Goal: Task Accomplishment & Management: Manage account settings

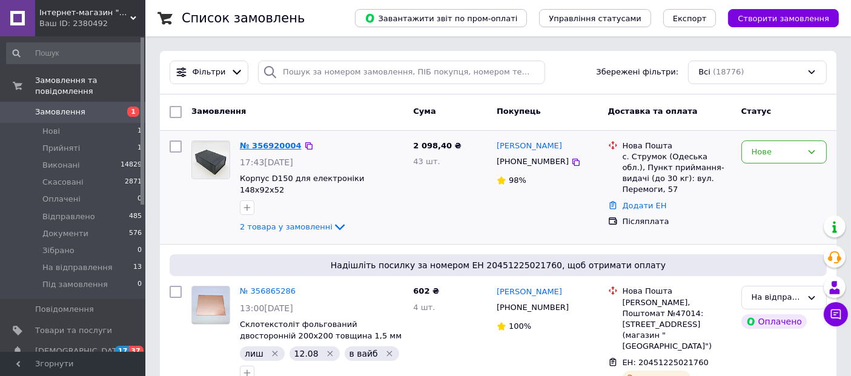
click at [279, 143] on link "№ 356920004" at bounding box center [271, 145] width 62 height 9
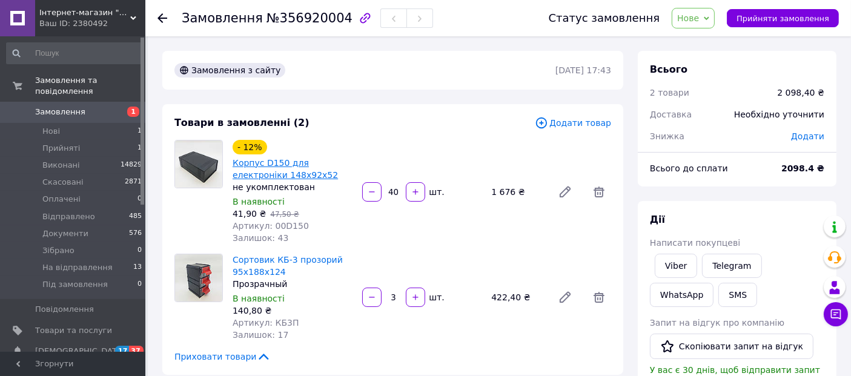
click at [330, 162] on link "Корпус D150 для електроніки 148х92х52" at bounding box center [285, 169] width 105 height 22
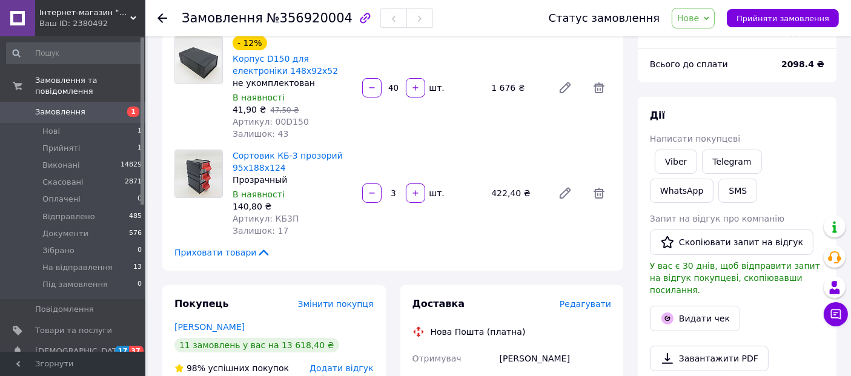
scroll to position [68, 0]
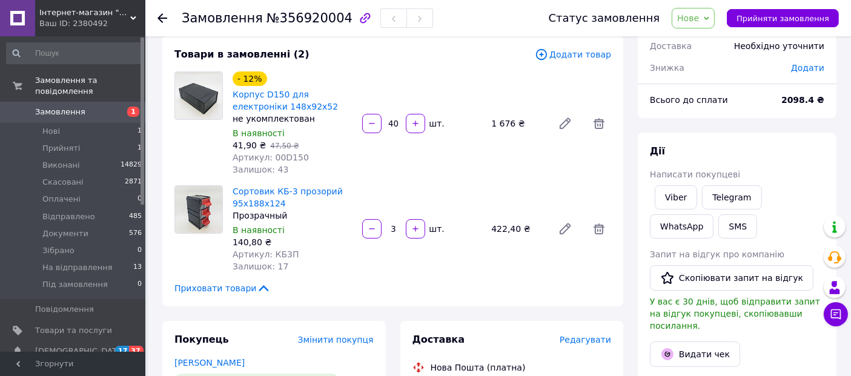
click at [315, 17] on span "№356920004" at bounding box center [310, 18] width 86 height 15
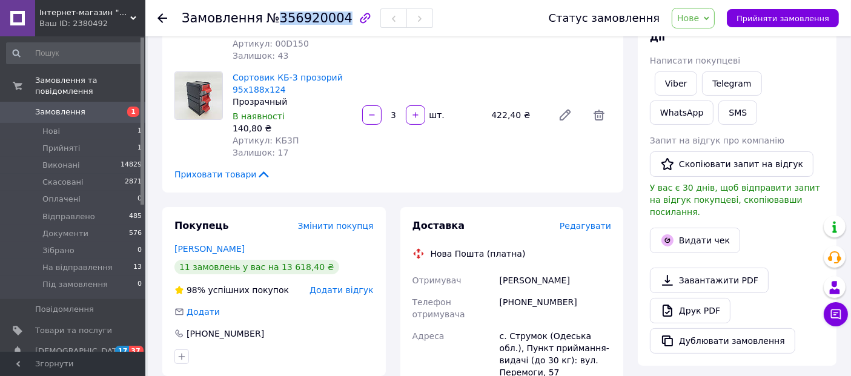
scroll to position [0, 0]
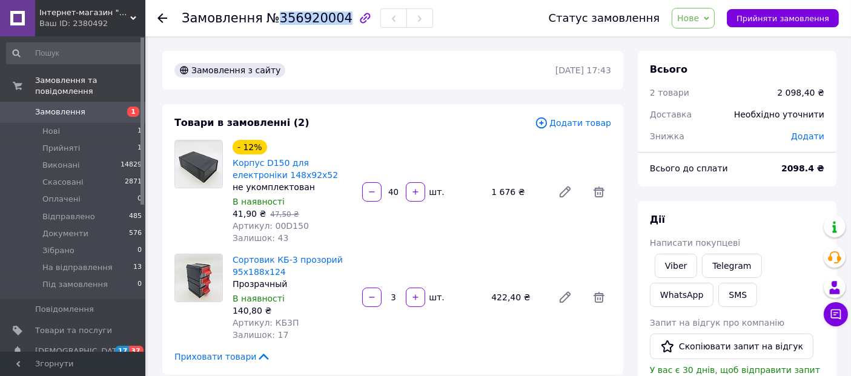
copy span "356920004"
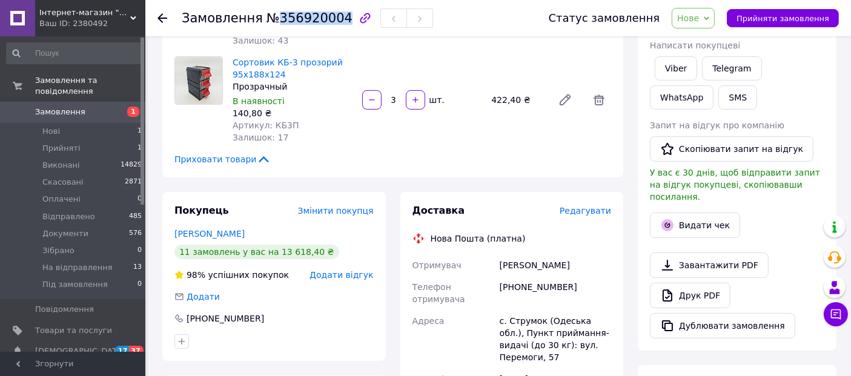
scroll to position [191, 0]
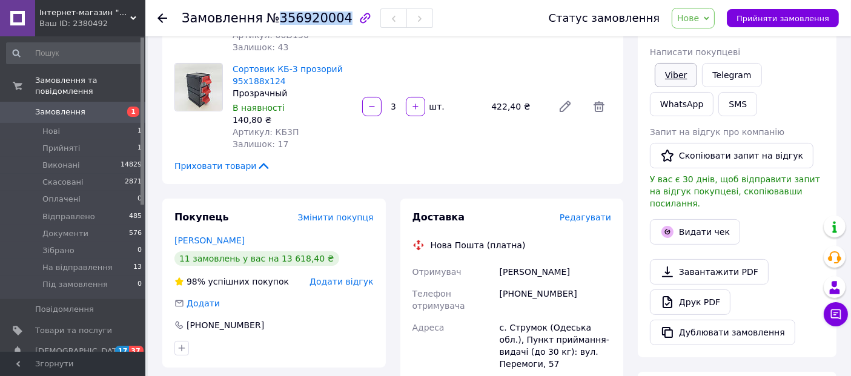
click at [692, 70] on link "Viber" at bounding box center [676, 75] width 42 height 24
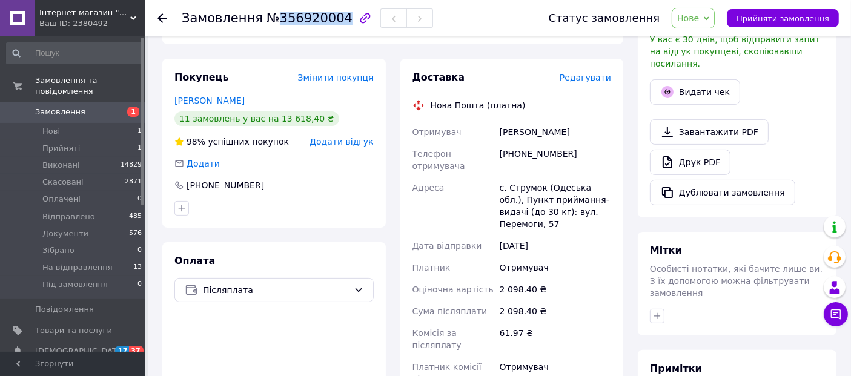
scroll to position [444, 0]
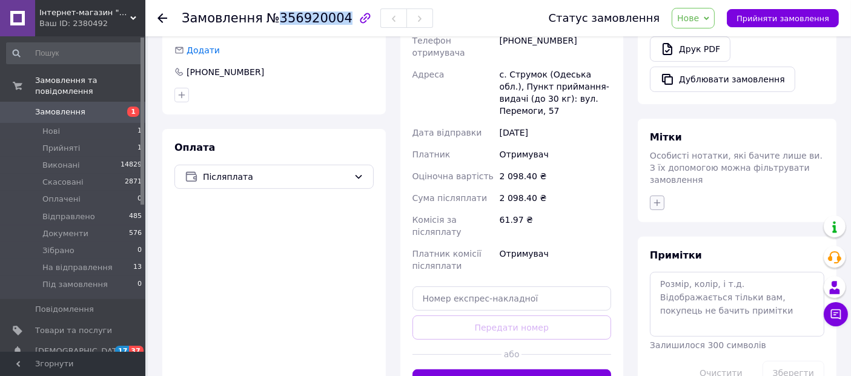
click at [657, 198] on icon "button" at bounding box center [658, 203] width 10 height 10
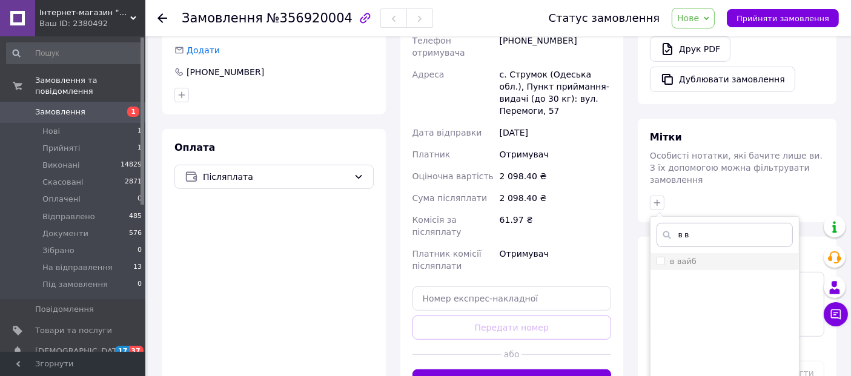
type input "в в"
click at [660, 257] on input "в вайб" at bounding box center [661, 261] width 8 height 8
checkbox input "true"
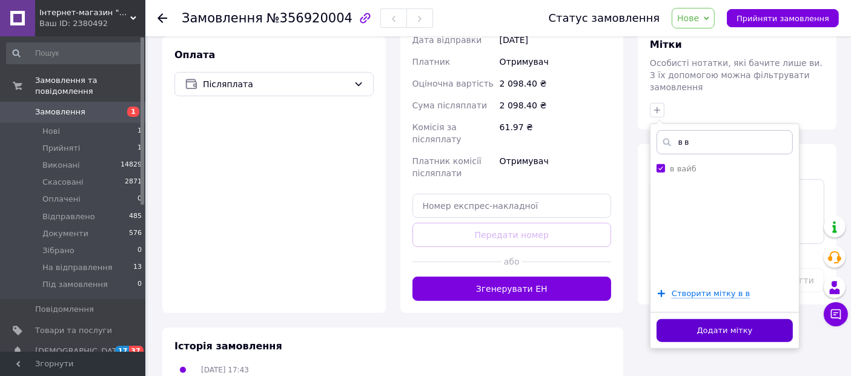
click at [699, 319] on button "Додати мітку" at bounding box center [725, 331] width 136 height 24
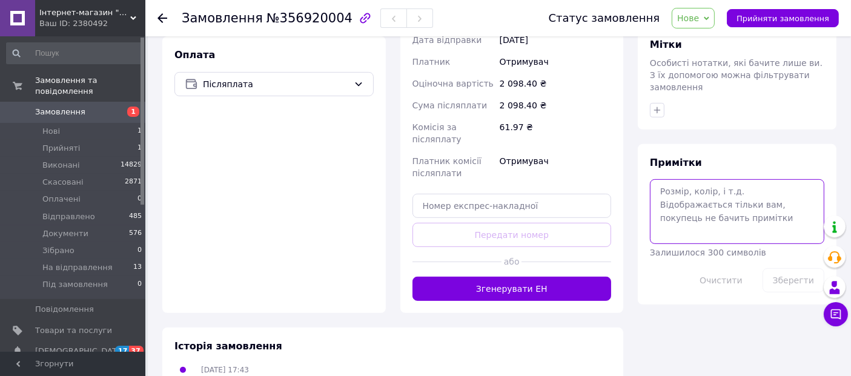
click at [756, 205] on textarea at bounding box center [737, 211] width 175 height 64
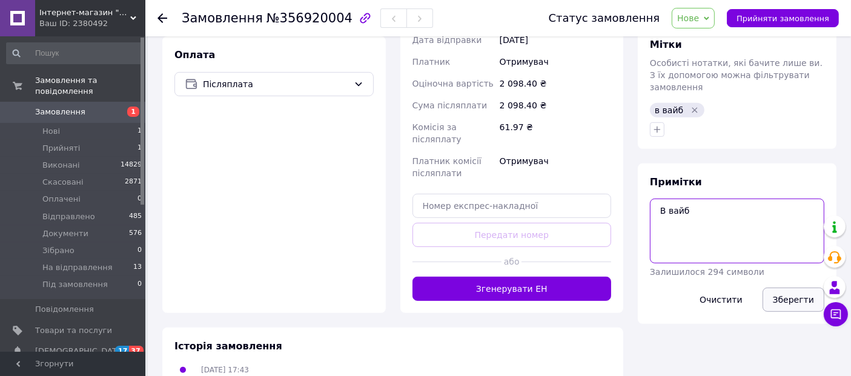
type textarea "В вайб"
click at [786, 288] on button "Зберегти" at bounding box center [794, 300] width 62 height 24
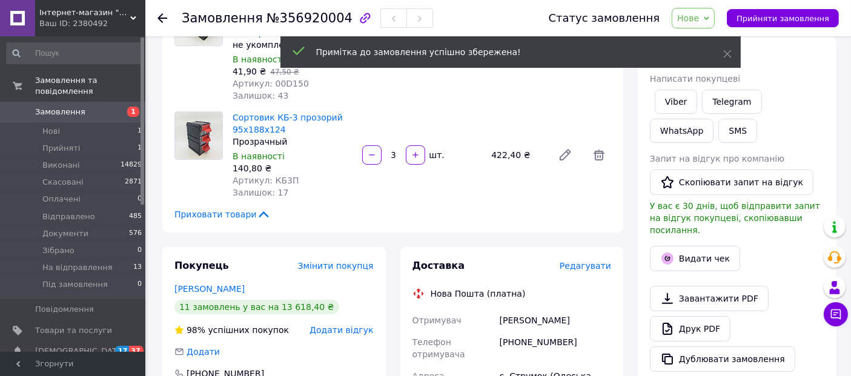
scroll to position [65, 0]
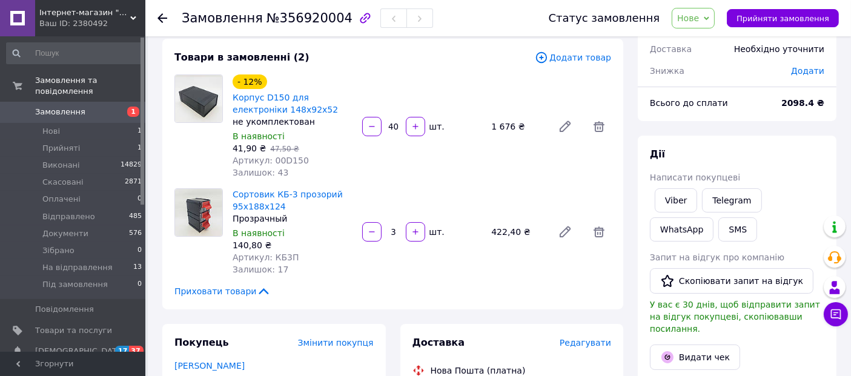
click at [161, 13] on icon at bounding box center [163, 18] width 10 height 10
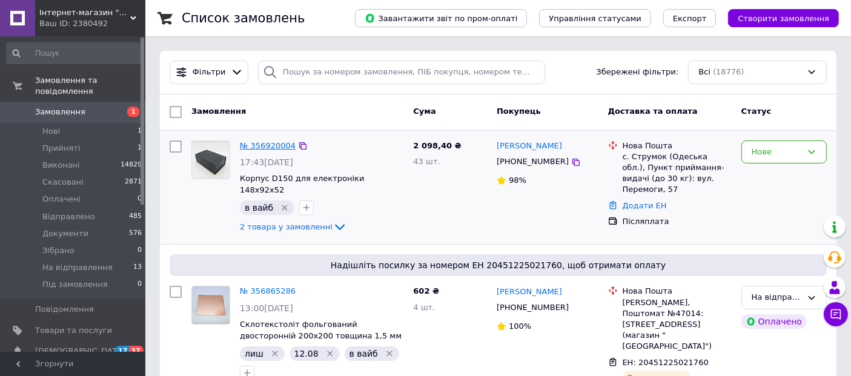
click at [271, 148] on link "№ 356920004" at bounding box center [268, 145] width 56 height 9
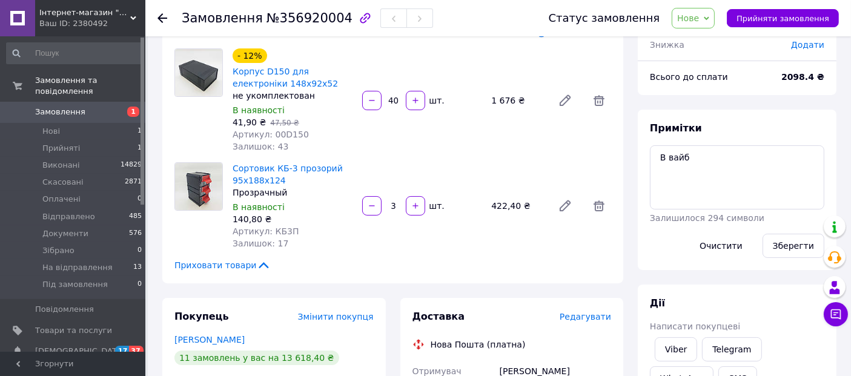
scroll to position [94, 0]
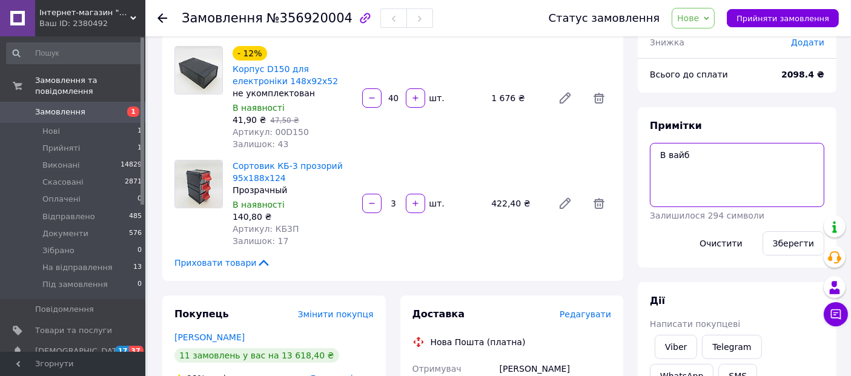
click at [713, 148] on textarea "В вайб" at bounding box center [737, 175] width 175 height 64
type textarea "В вайб - погоджено післяплату"
click at [794, 250] on button "Зберегти" at bounding box center [794, 243] width 62 height 24
